Goal: Navigation & Orientation: Find specific page/section

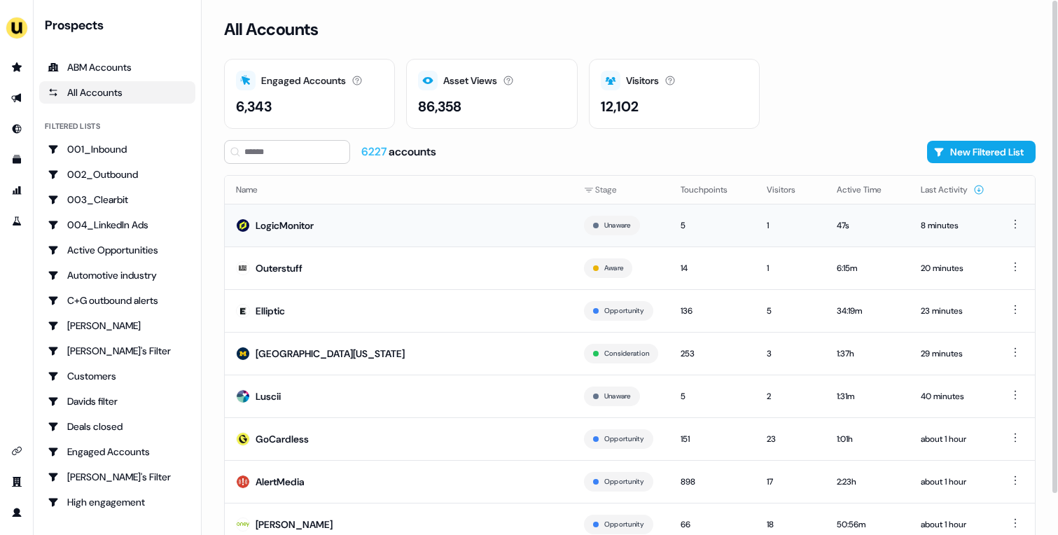
click at [318, 226] on td "LogicMonitor" at bounding box center [399, 225] width 348 height 43
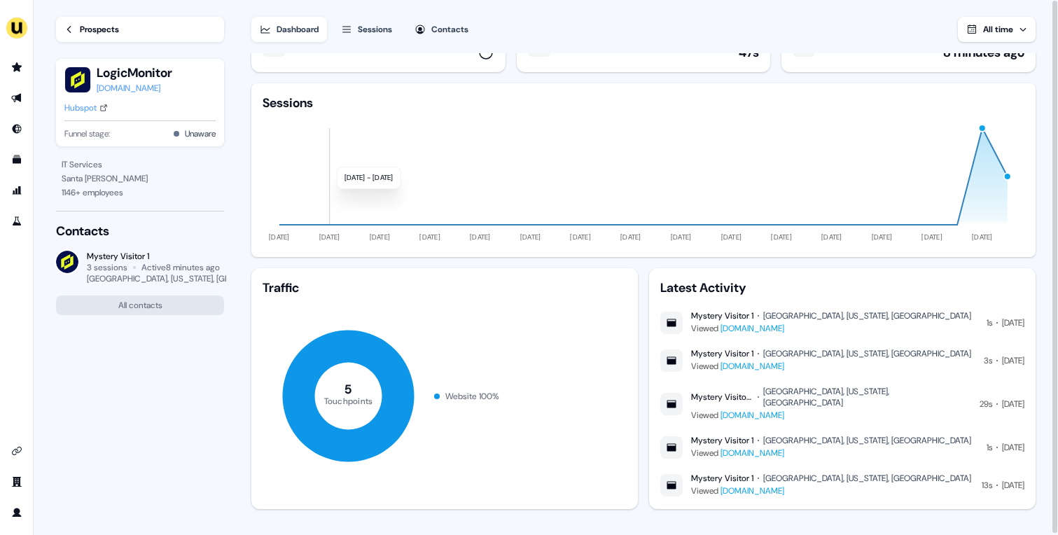
scroll to position [41, 0]
click at [986, 126] on div "button" at bounding box center [982, 127] width 8 height 8
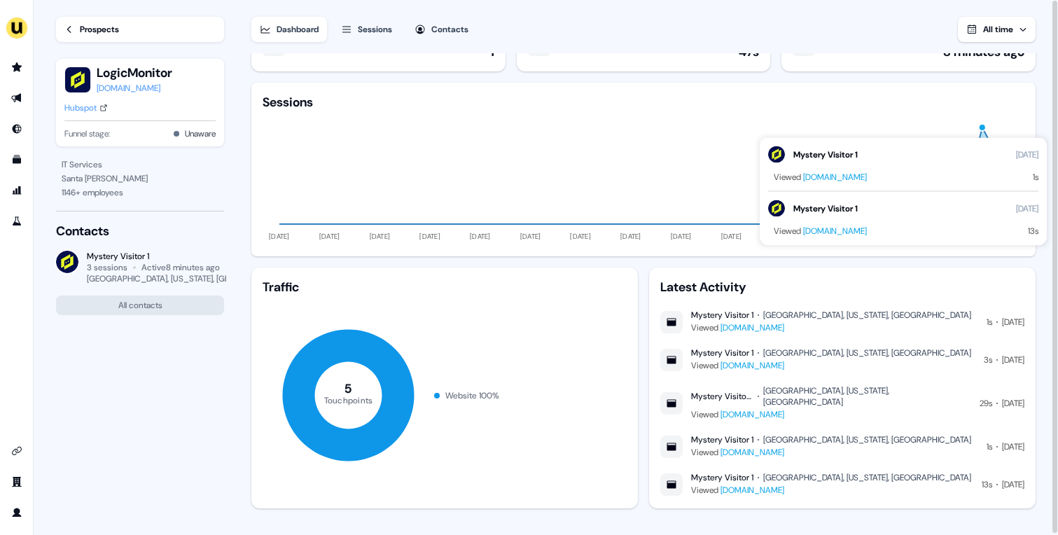
click at [986, 126] on div "button" at bounding box center [982, 127] width 8 height 8
click at [1014, 122] on icon "11 Jun 24 11 Jul 24 10 Aug 24 09 Sep 24 09 Oct 24 08 Nov 24 08 Dec 24 07 Jan 25…" at bounding box center [644, 178] width 762 height 134
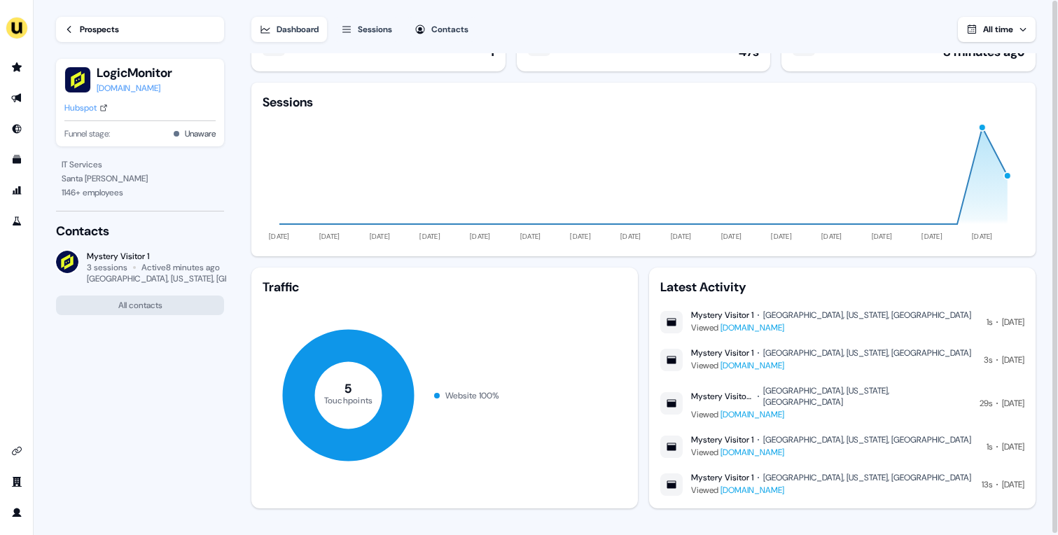
click at [1007, 177] on div "button" at bounding box center [1008, 176] width 8 height 8
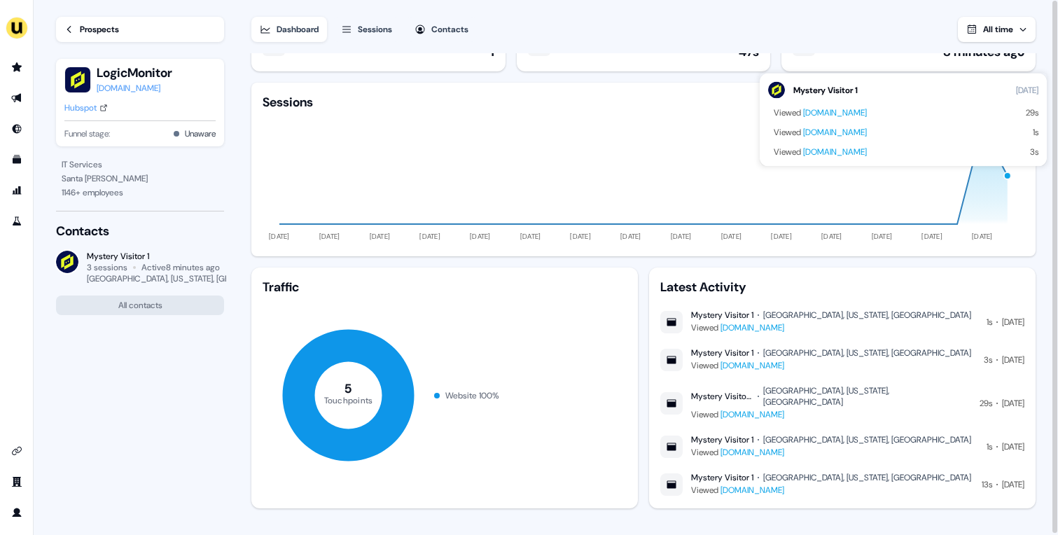
click at [95, 32] on div "Prospects" at bounding box center [99, 29] width 39 height 14
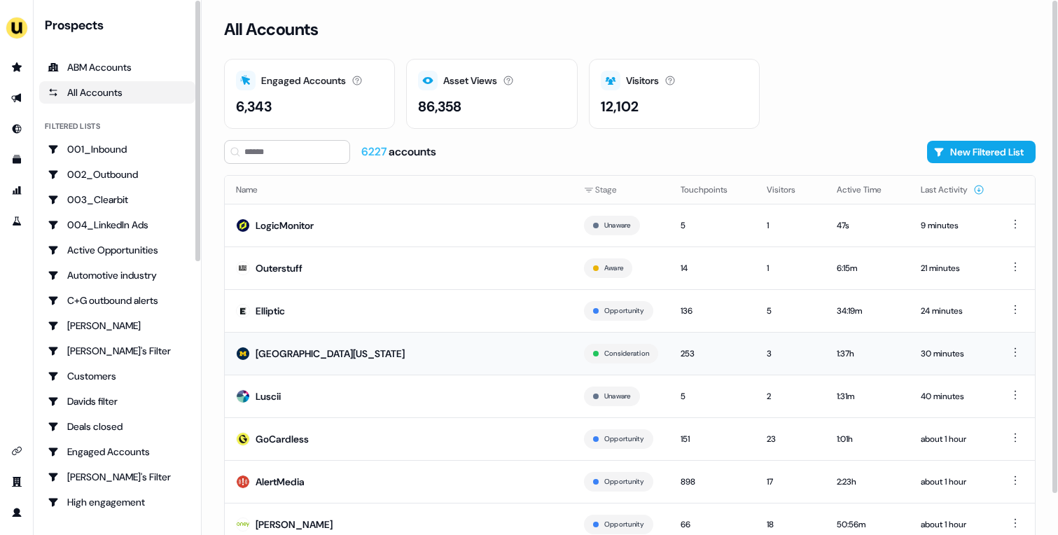
scroll to position [44, 0]
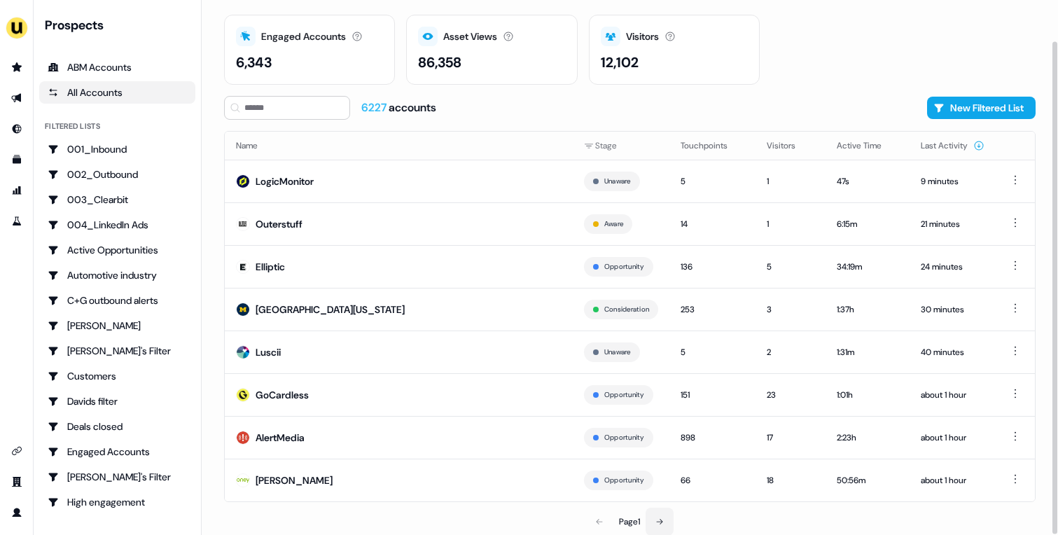
click at [658, 519] on icon at bounding box center [660, 522] width 8 height 8
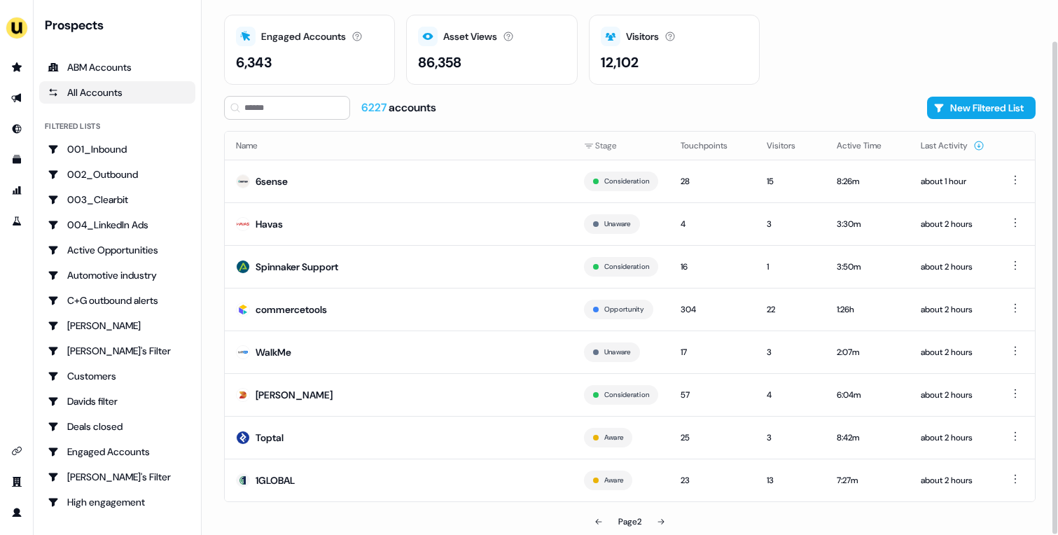
scroll to position [43, 0]
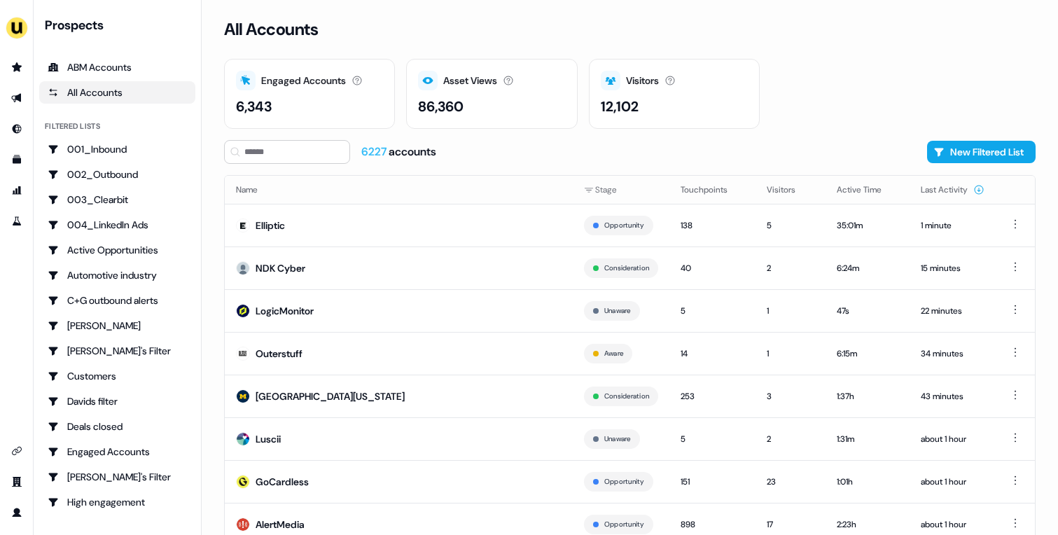
scroll to position [44, 0]
